Goal: Book appointment/travel/reservation

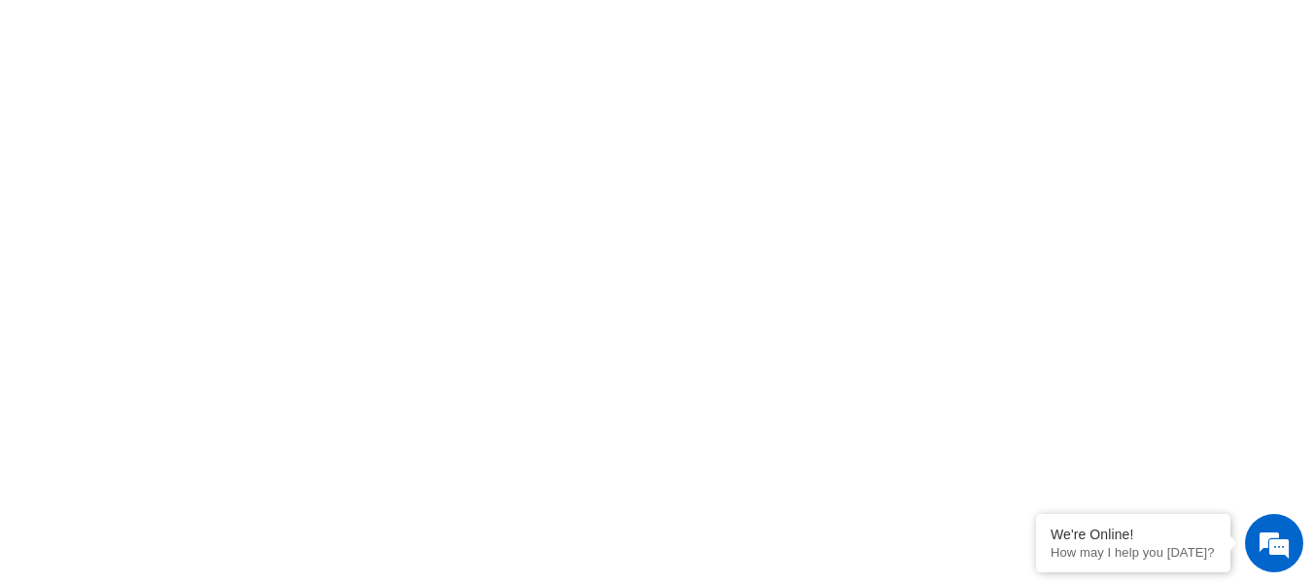
scroll to position [433, 0]
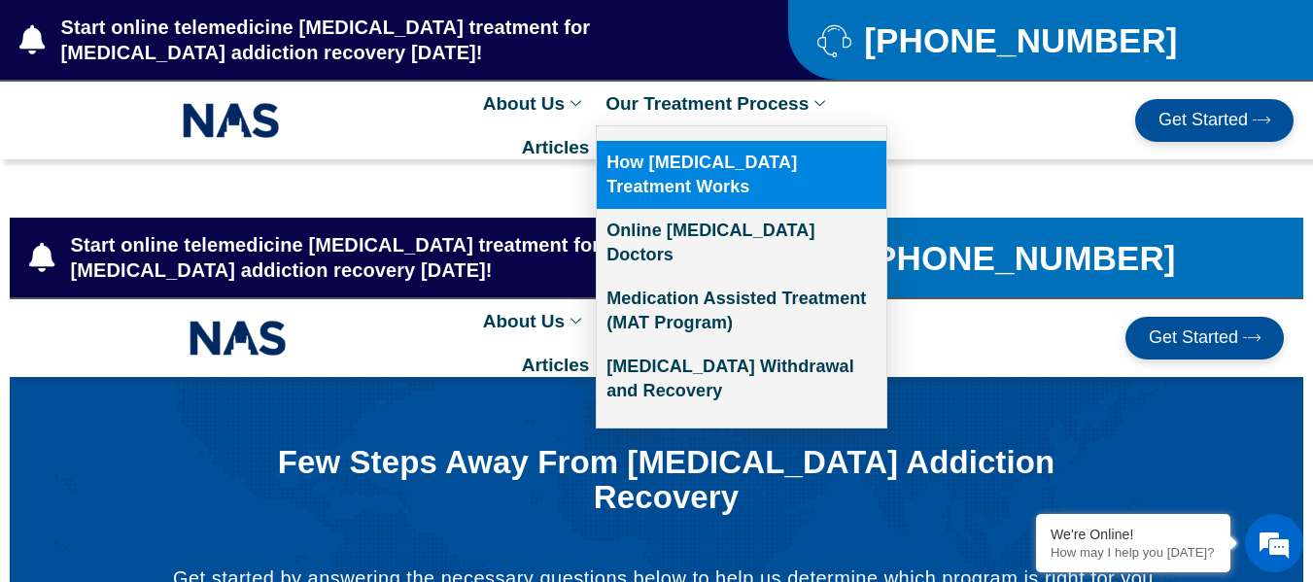
click at [680, 176] on link "How [MEDICAL_DATA] Treatment Works" at bounding box center [742, 175] width 290 height 68
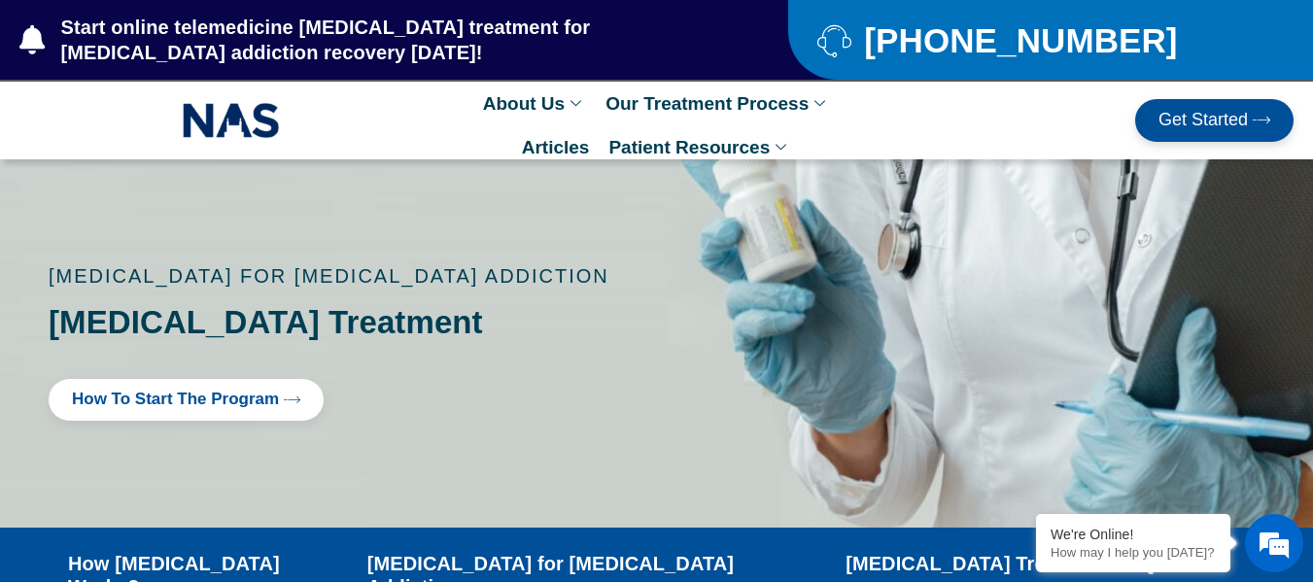
click at [122, 396] on span "How to Start the program" at bounding box center [175, 400] width 207 height 18
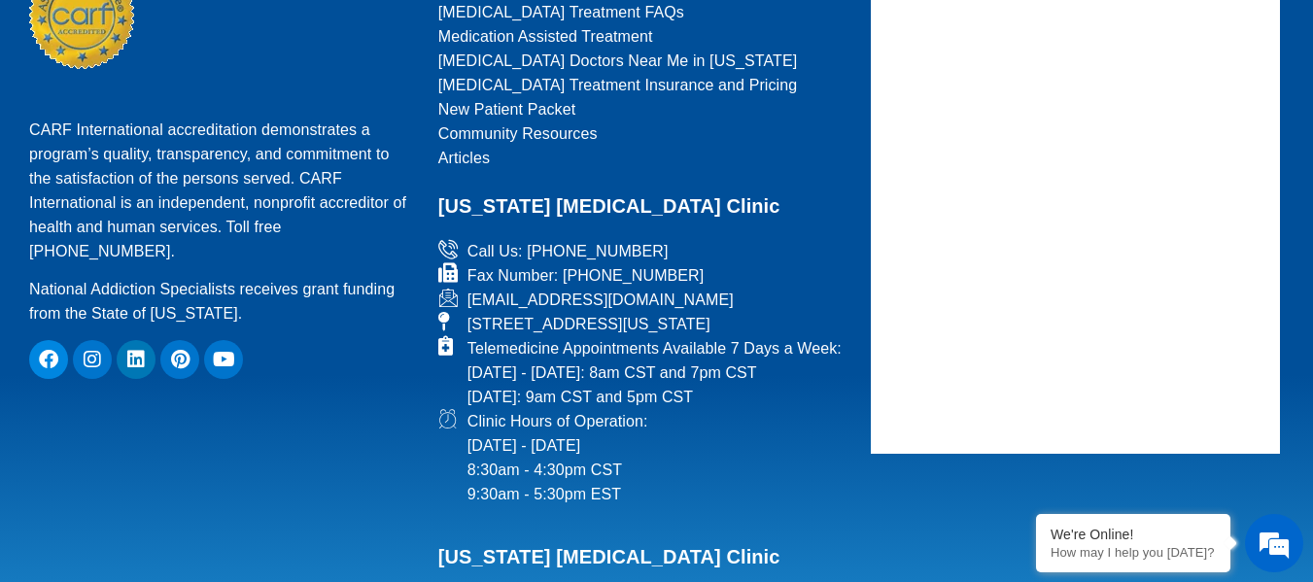
scroll to position [2035, 0]
